Goal: Entertainment & Leisure: Consume media (video, audio)

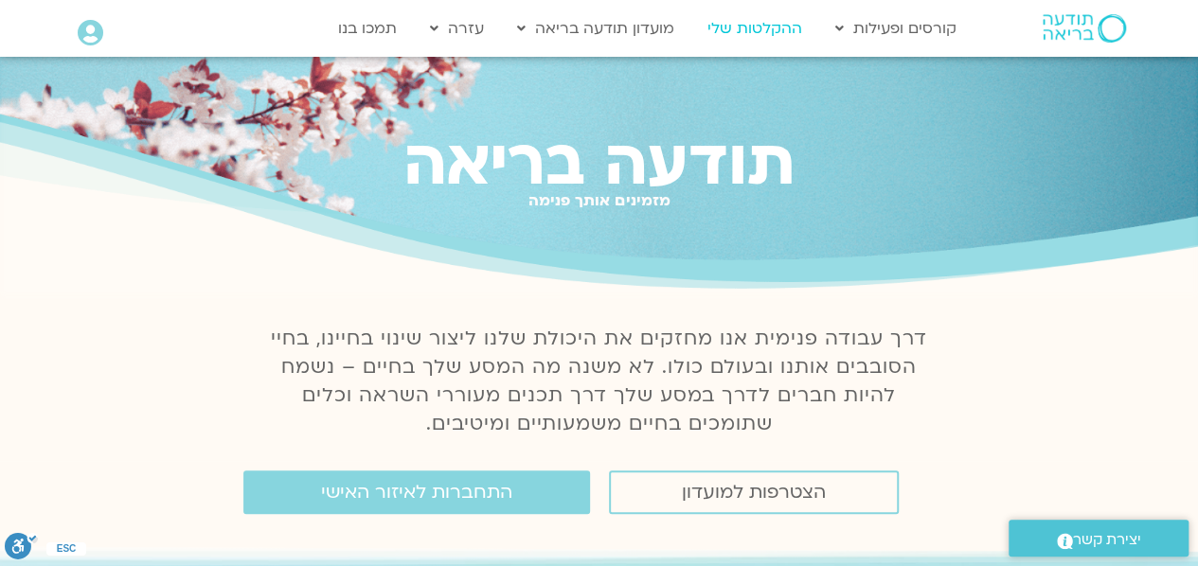
click at [752, 26] on link "ההקלטות שלי" at bounding box center [755, 28] width 114 height 36
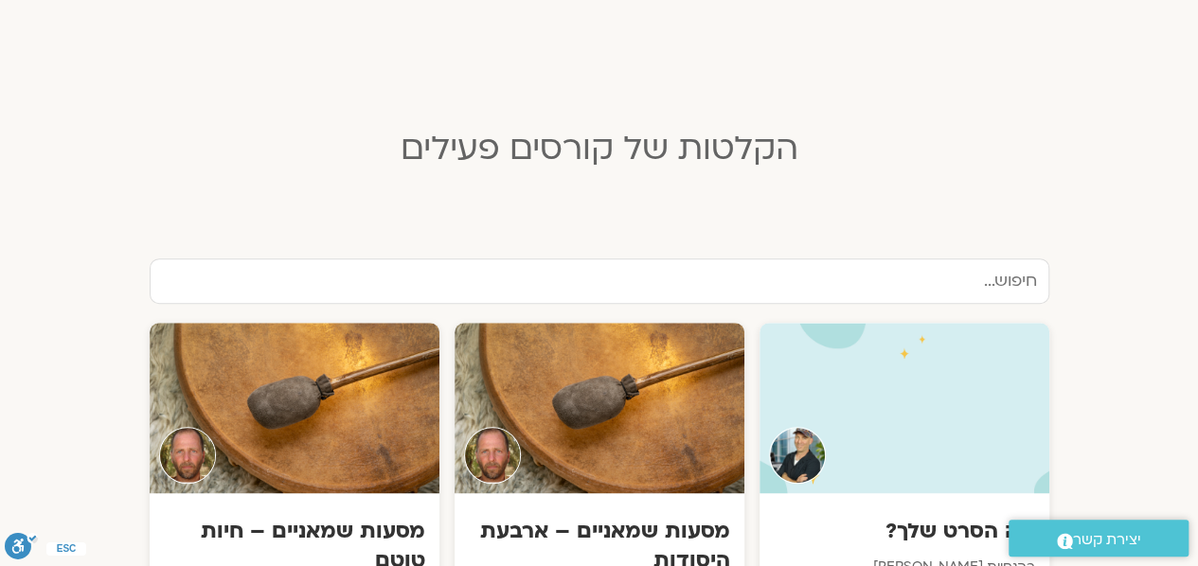
scroll to position [437, 0]
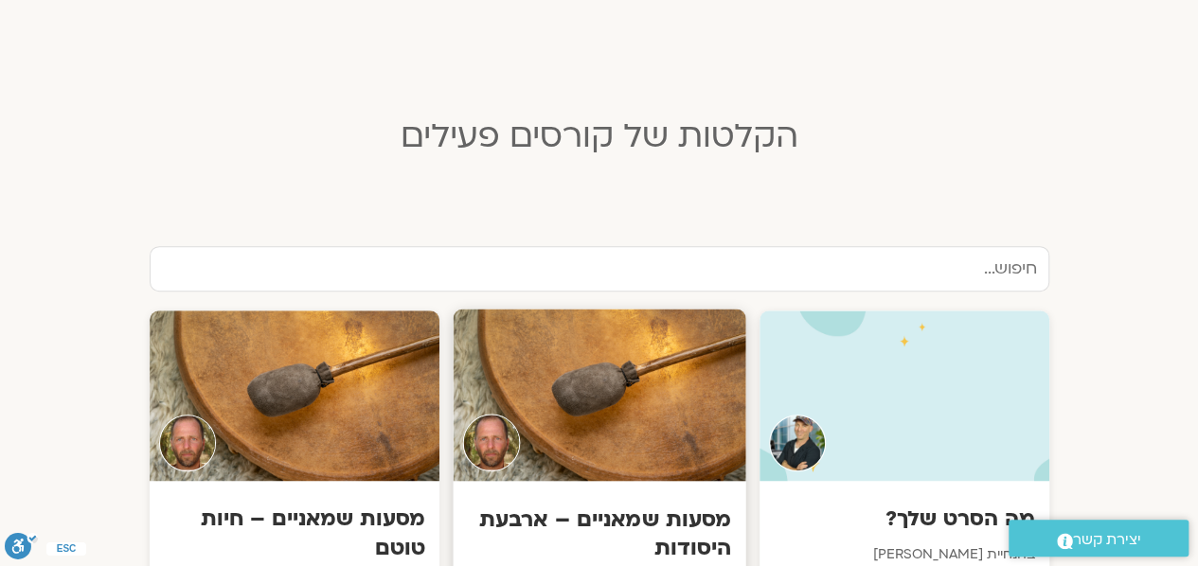
click at [638, 372] on div at bounding box center [599, 396] width 293 height 172
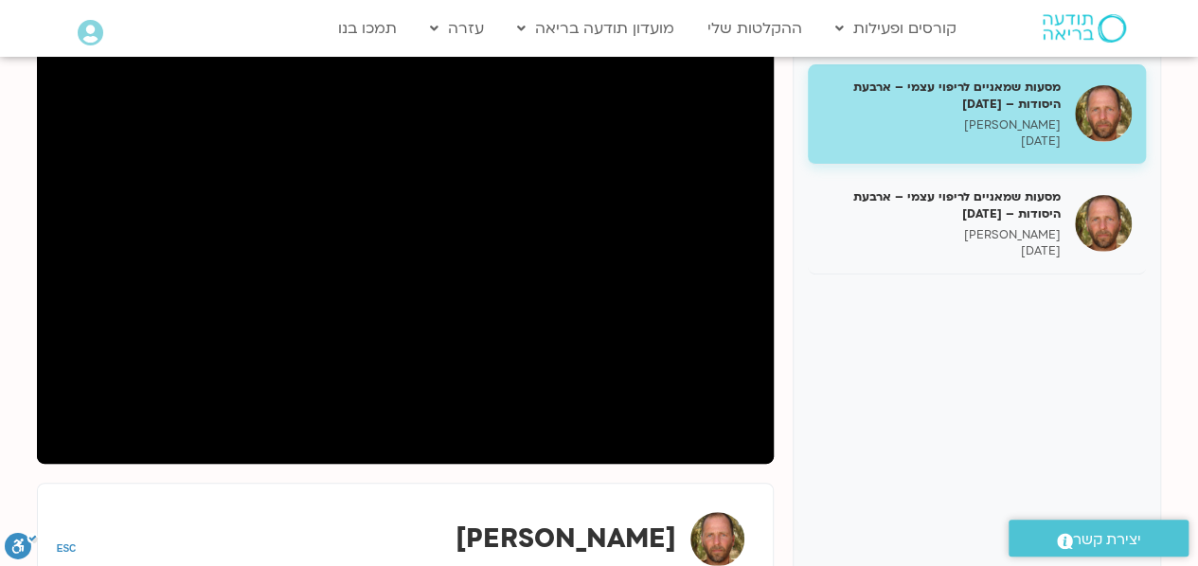
scroll to position [260, 0]
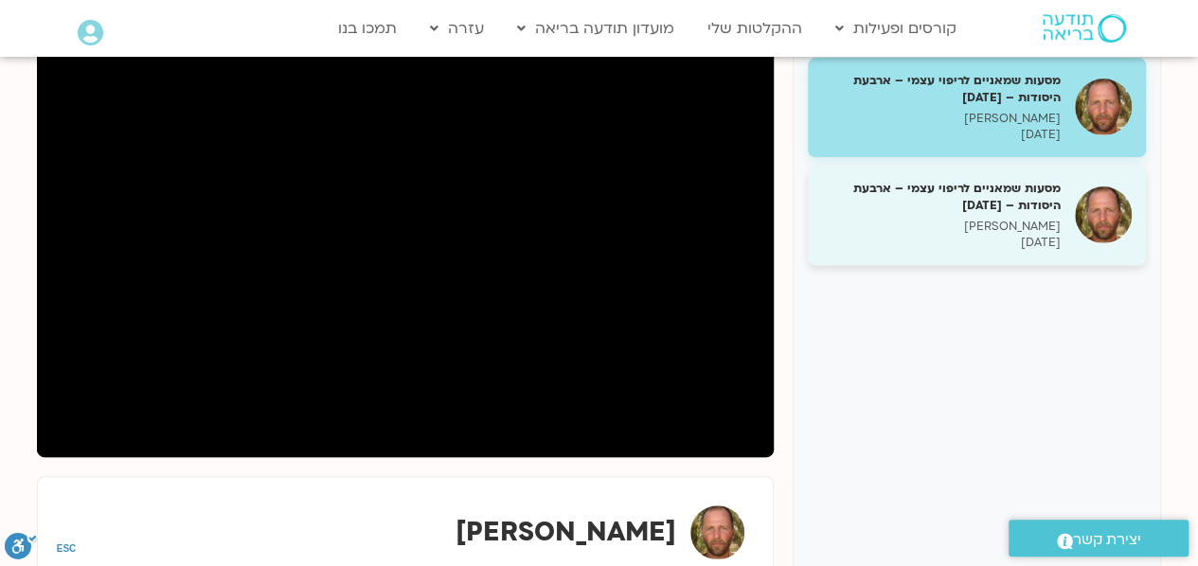
click at [964, 220] on p "[PERSON_NAME]" at bounding box center [941, 227] width 239 height 16
